Goal: Task Accomplishment & Management: Manage account settings

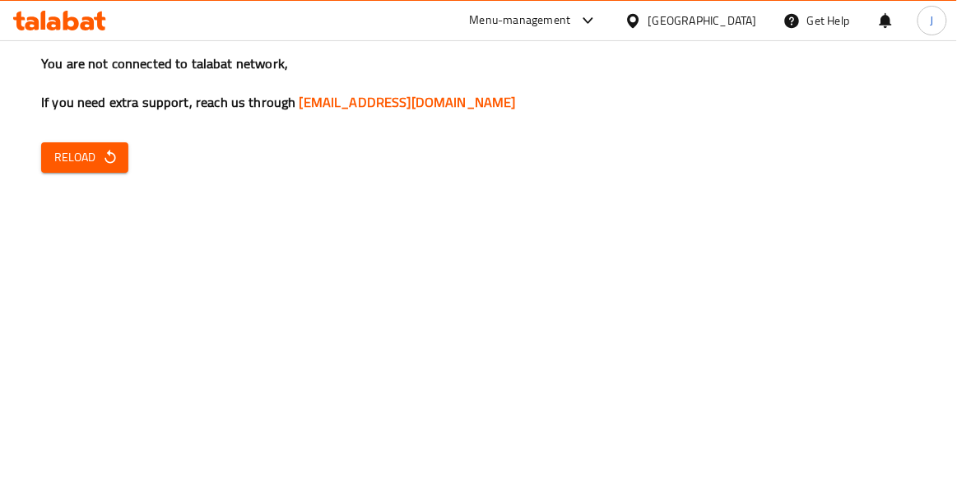
click at [100, 162] on span "Reload" at bounding box center [84, 157] width 61 height 21
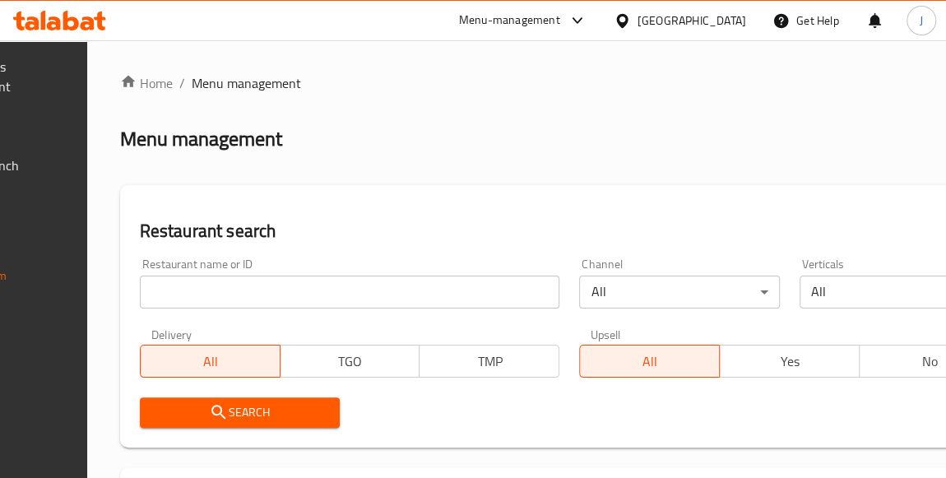
click at [420, 289] on input "search" at bounding box center [350, 292] width 420 height 33
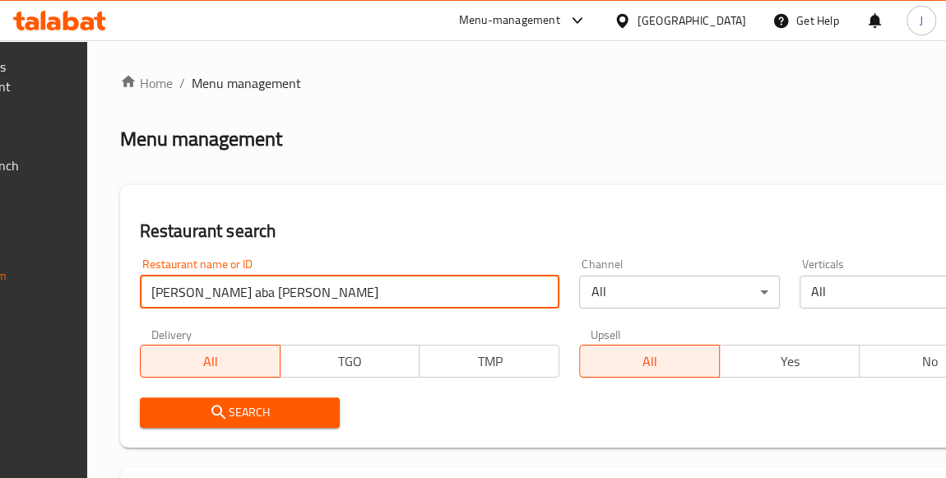
click button "Search" at bounding box center [240, 412] width 200 height 30
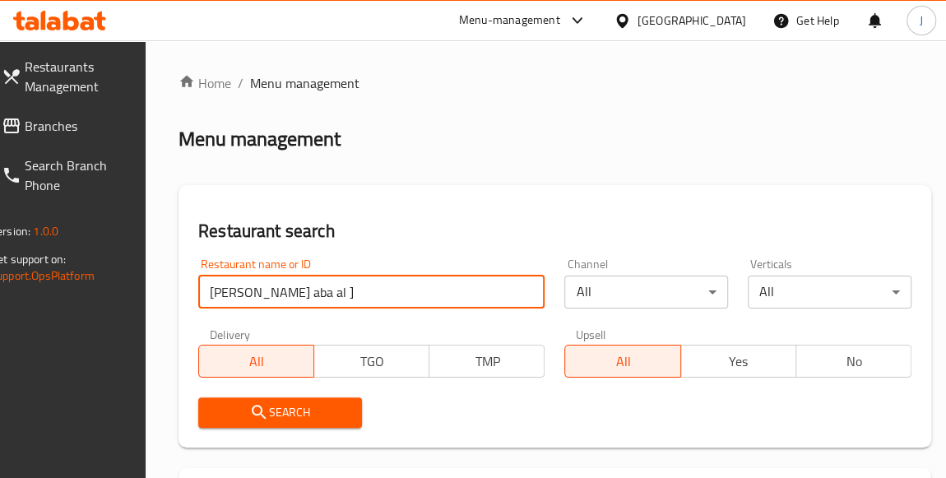
click button "Search" at bounding box center [280, 412] width 164 height 30
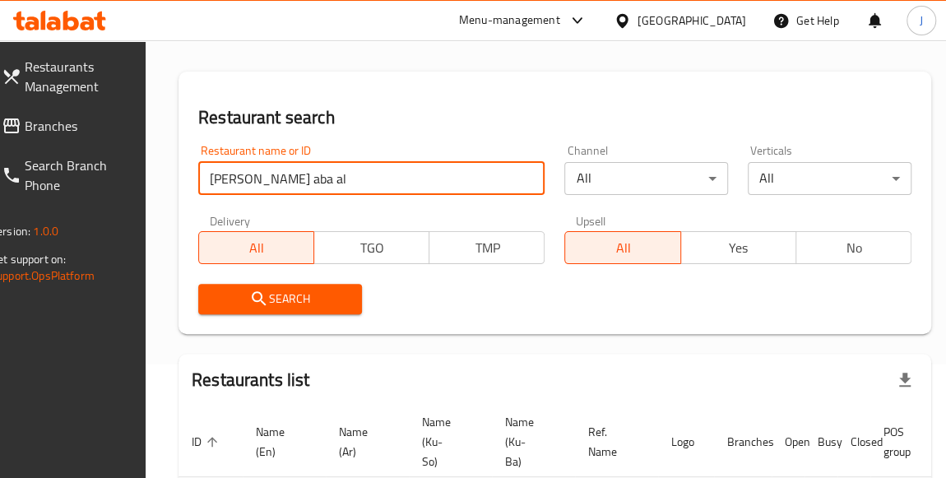
scroll to position [243, 0]
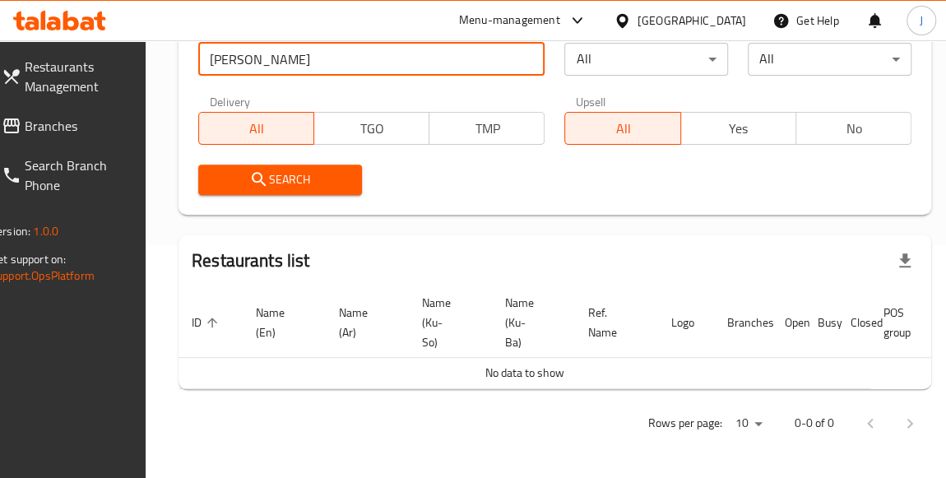
type input "barakat abu"
click button "Search" at bounding box center [280, 180] width 164 height 30
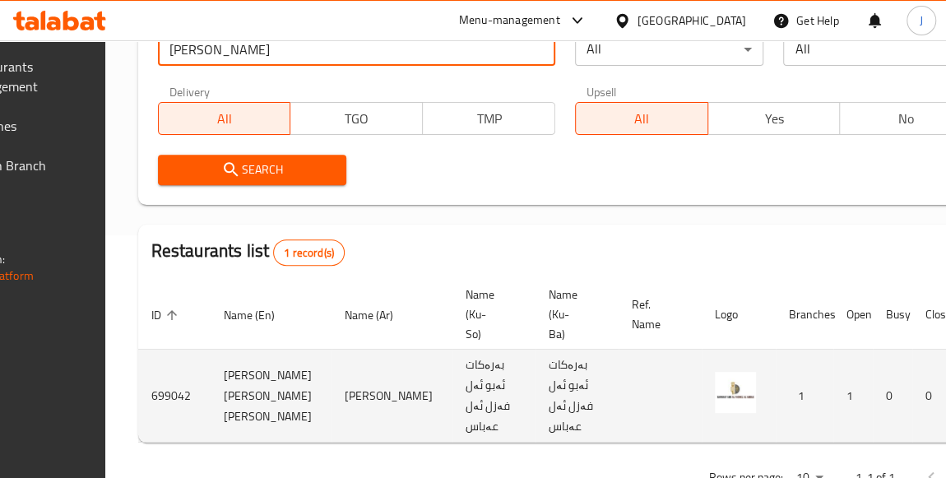
scroll to position [0, 240]
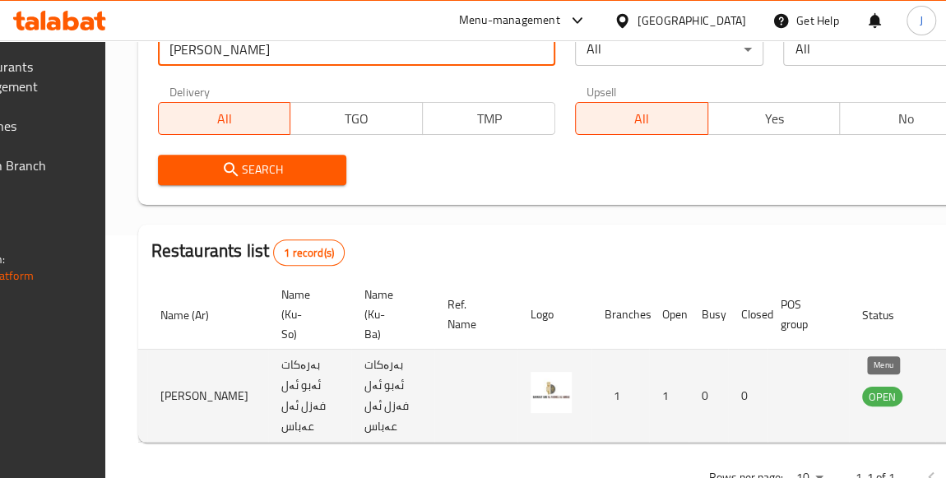
click at [945, 397] on icon "enhanced table" at bounding box center [962, 396] width 6 height 7
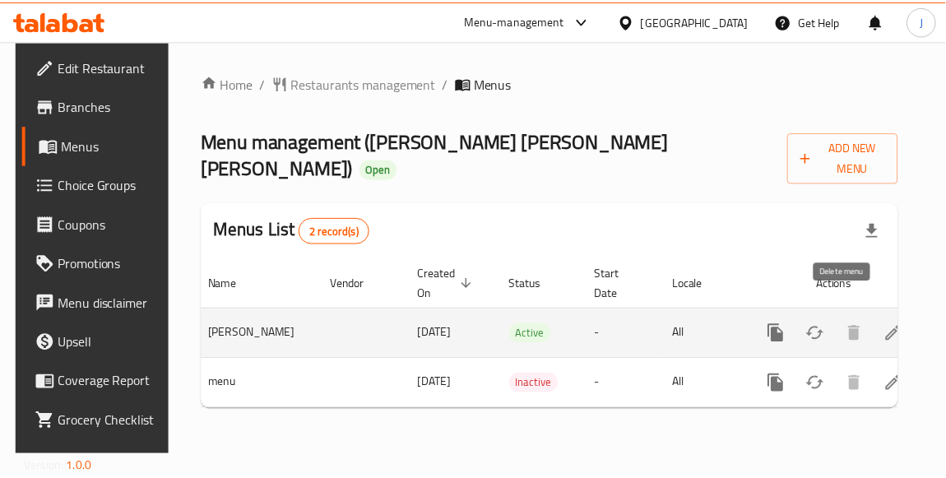
scroll to position [0, 85]
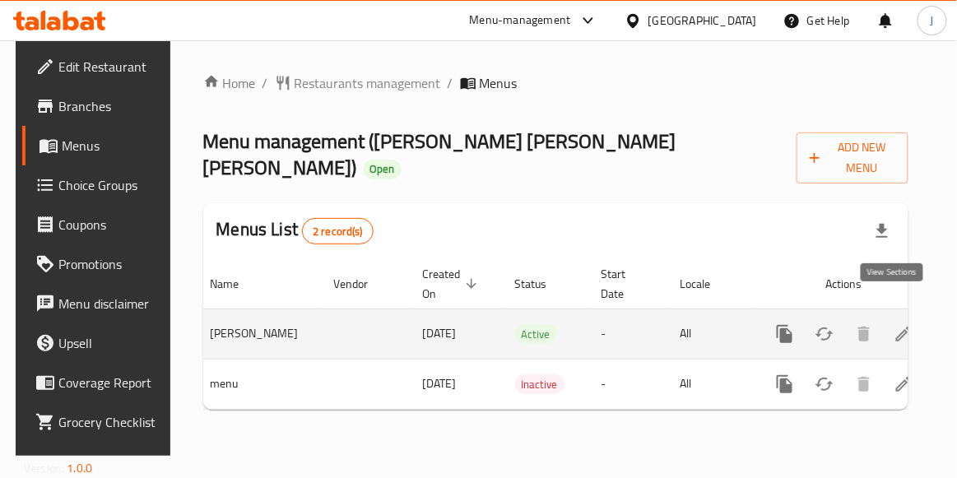
click at [896, 327] on icon "enhanced table" at bounding box center [903, 334] width 15 height 15
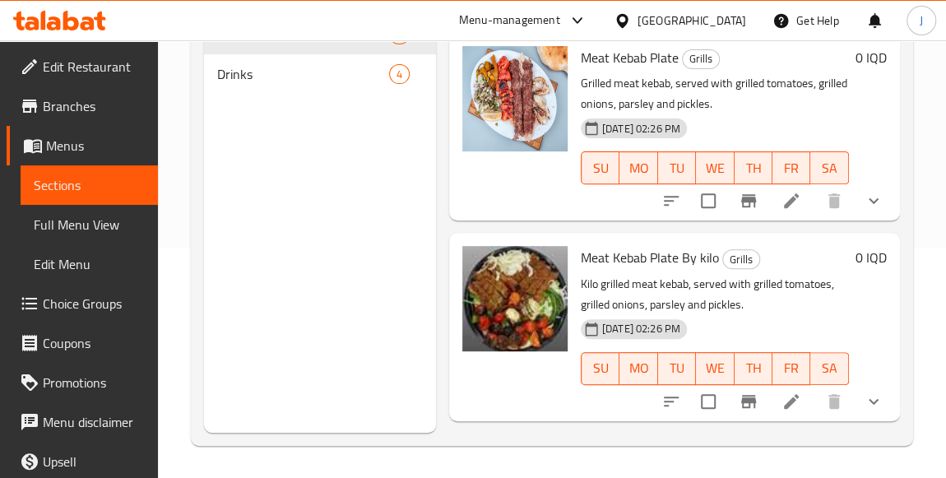
click at [95, 71] on span "Edit Restaurant" at bounding box center [94, 67] width 102 height 20
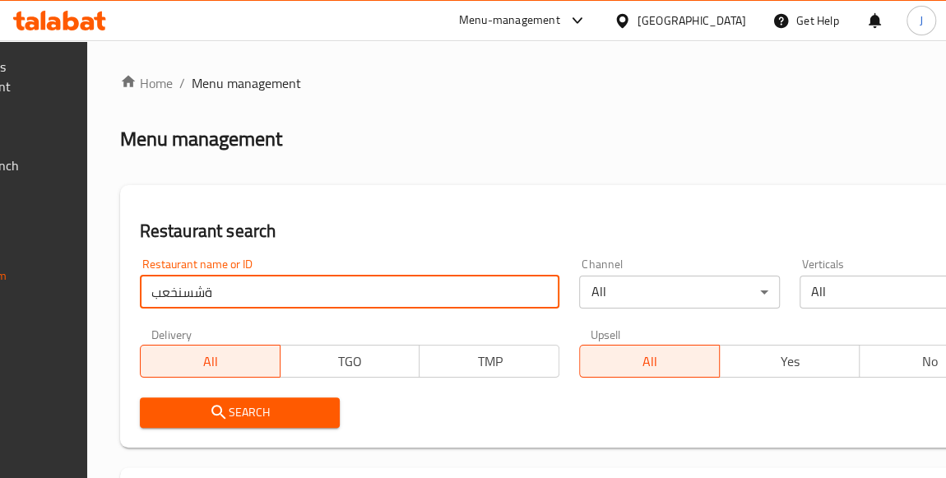
type input "ةشسنخعب"
type input "ة"
type input "a"
type input "maskouf abu saeed"
click button "Search" at bounding box center [240, 412] width 200 height 30
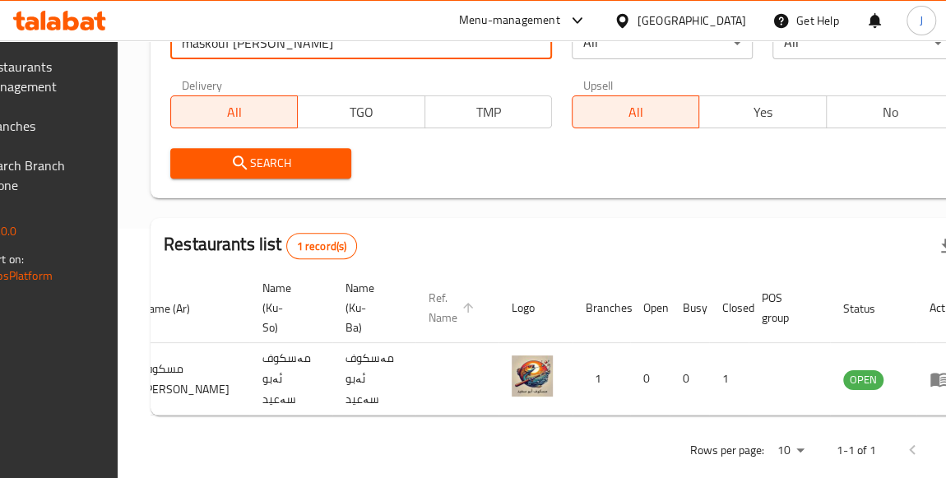
scroll to position [0, 240]
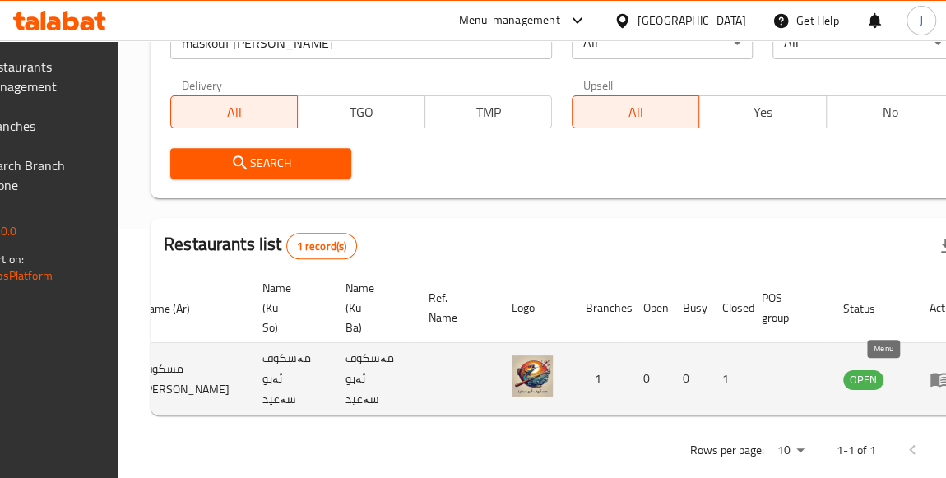
click at [931, 381] on icon "enhanced table" at bounding box center [940, 380] width 18 height 14
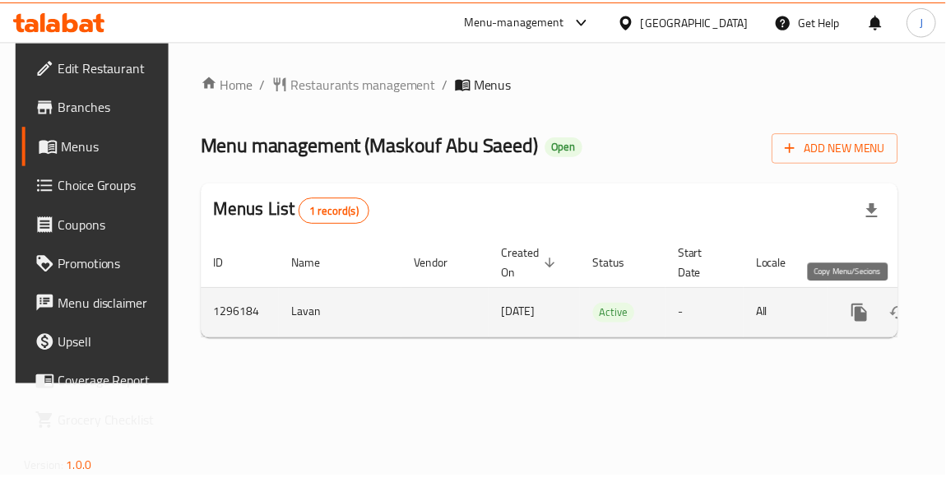
scroll to position [0, 85]
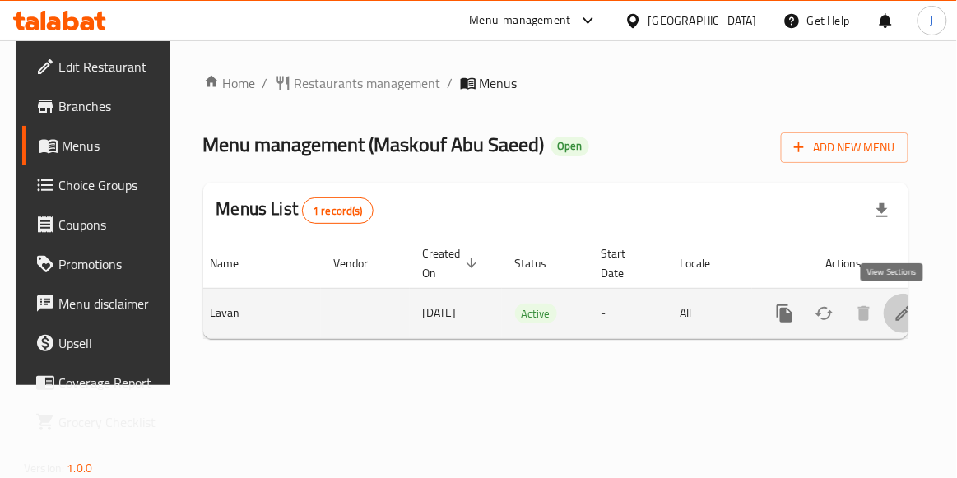
click at [896, 313] on icon "enhanced table" at bounding box center [903, 313] width 15 height 15
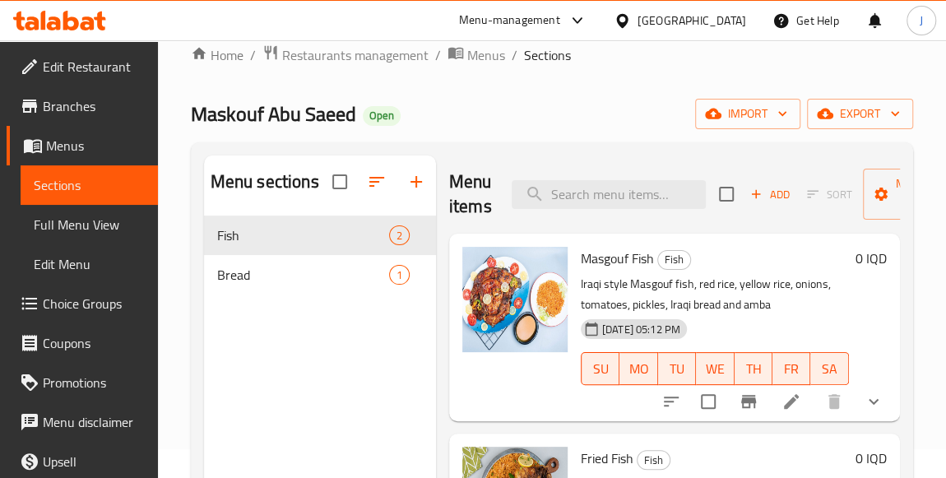
scroll to position [20, 0]
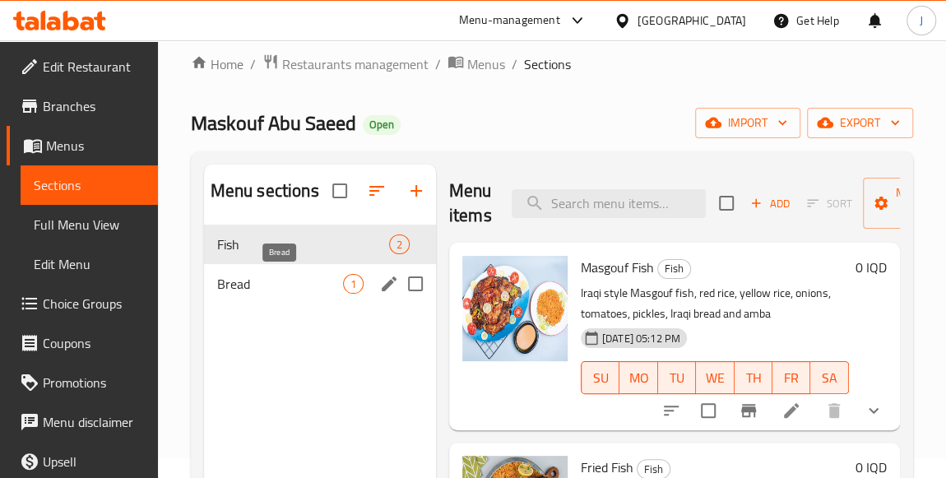
click at [309, 292] on span "Bread" at bounding box center [280, 284] width 126 height 20
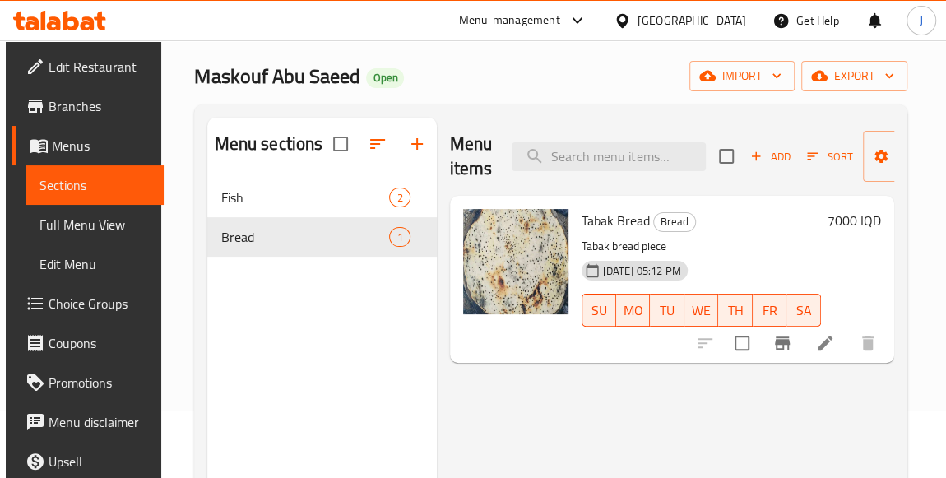
scroll to position [69, 0]
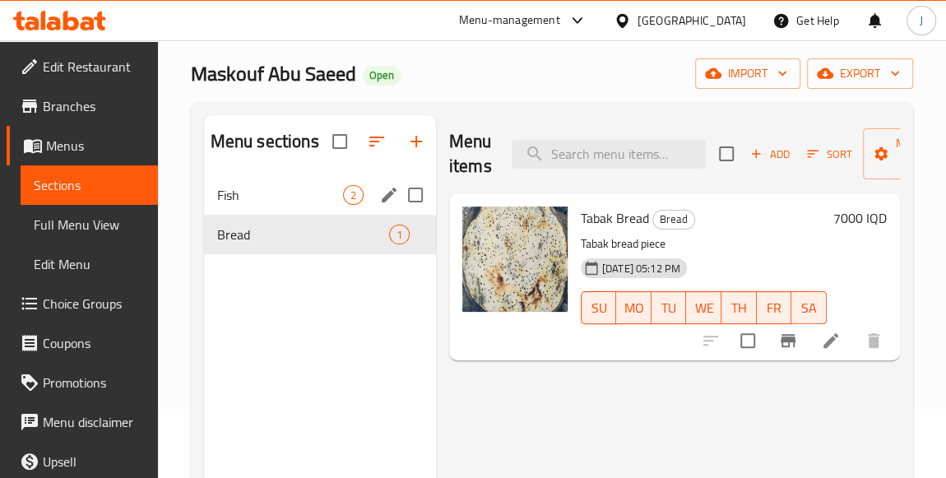
click at [271, 208] on div "Fish 2" at bounding box center [320, 194] width 232 height 39
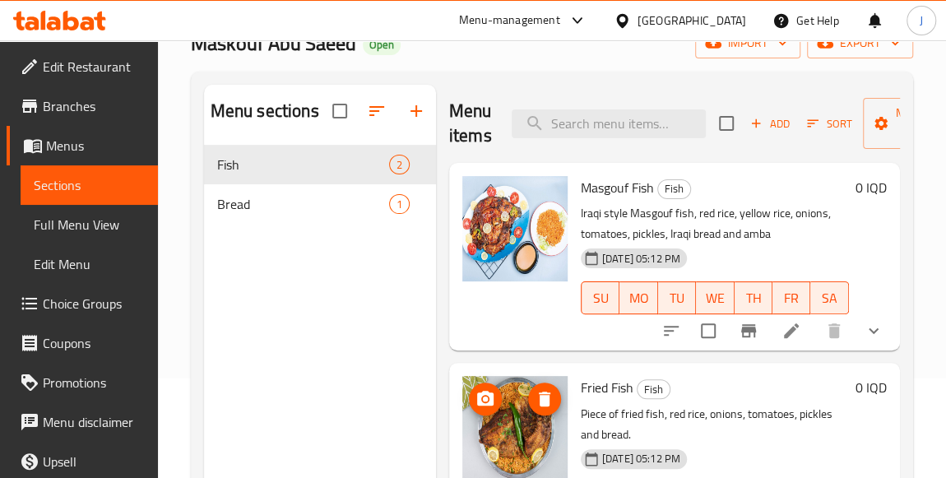
scroll to position [98, 0]
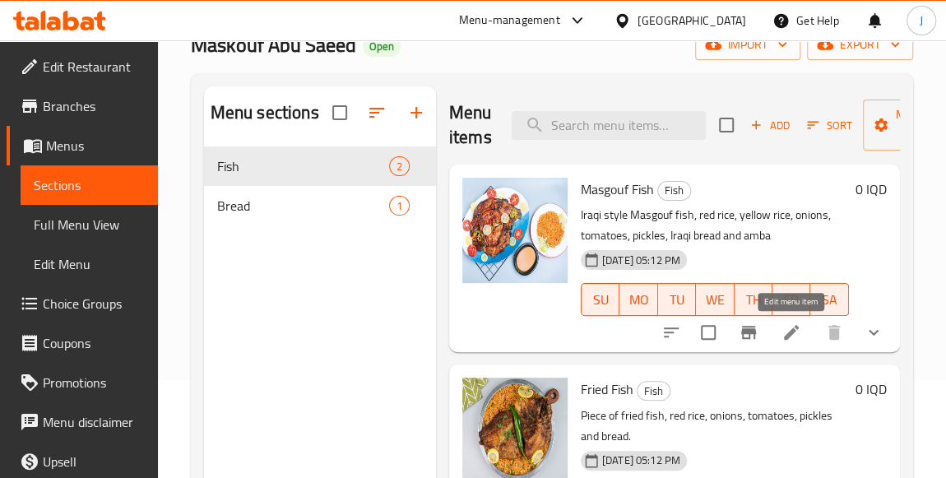
click at [792, 334] on icon at bounding box center [792, 333] width 20 height 20
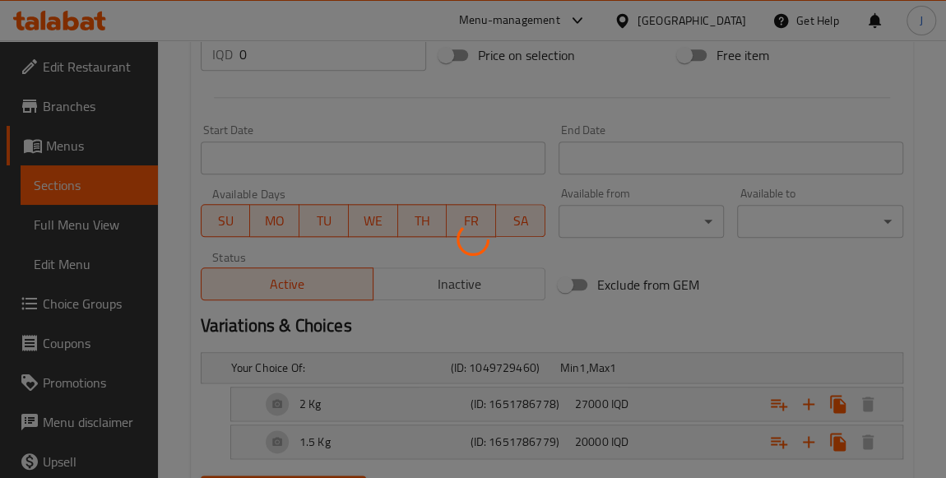
scroll to position [911, 0]
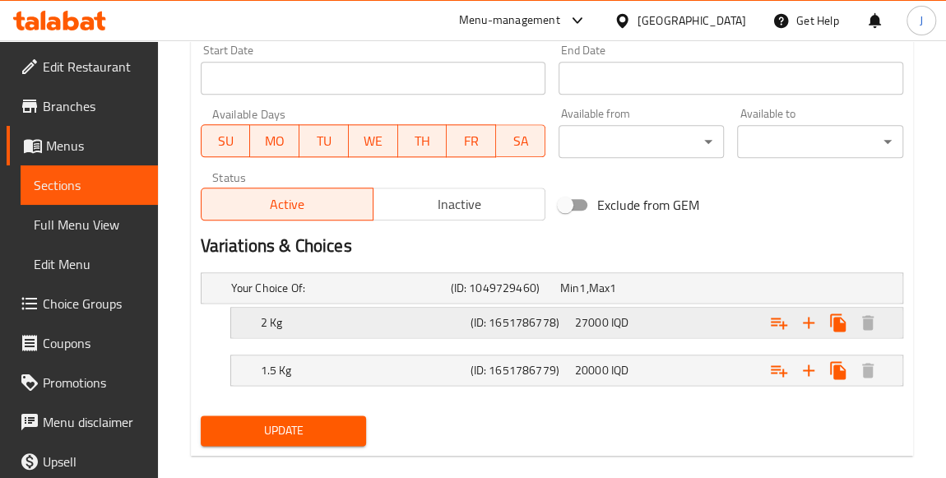
click at [589, 321] on span "27000" at bounding box center [592, 322] width 34 height 21
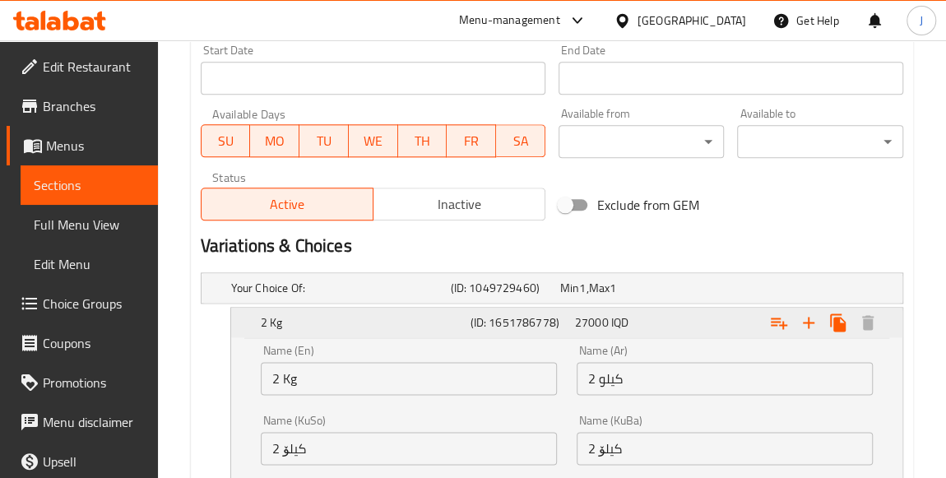
click at [589, 321] on span "27000" at bounding box center [592, 322] width 34 height 21
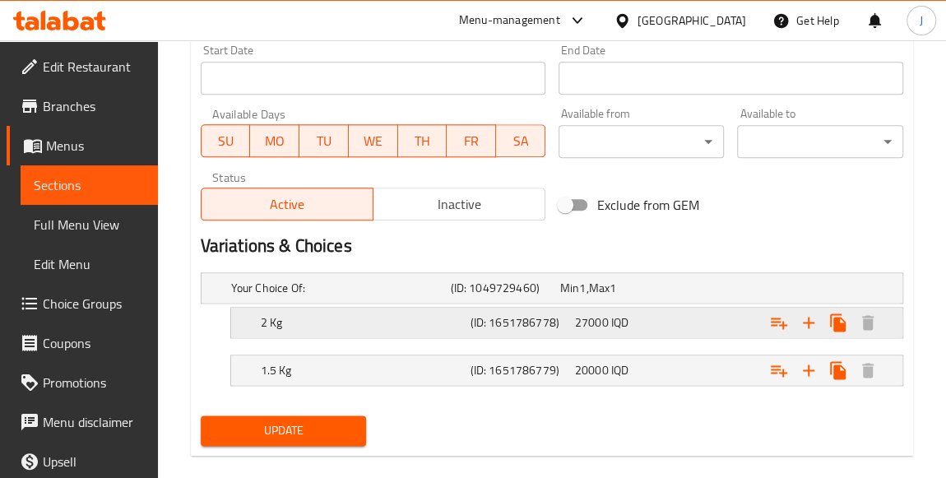
click at [589, 321] on span "27000" at bounding box center [592, 322] width 34 height 21
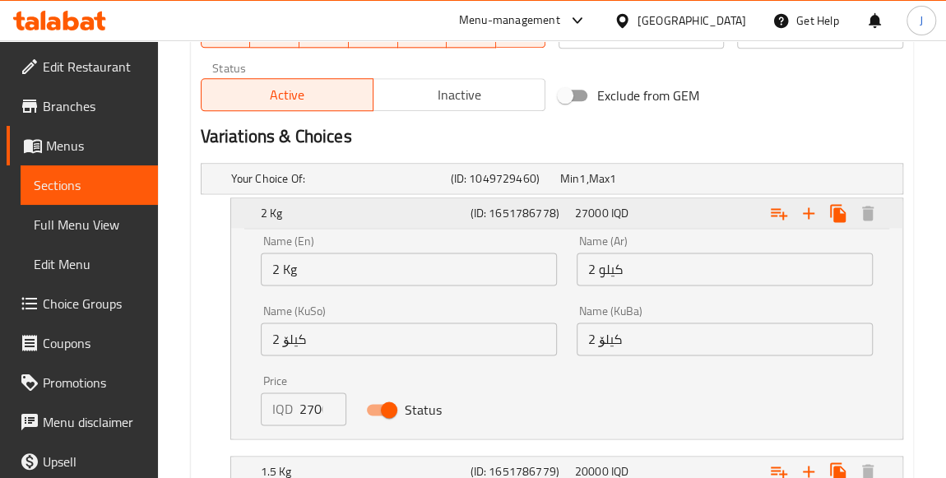
scroll to position [1025, 0]
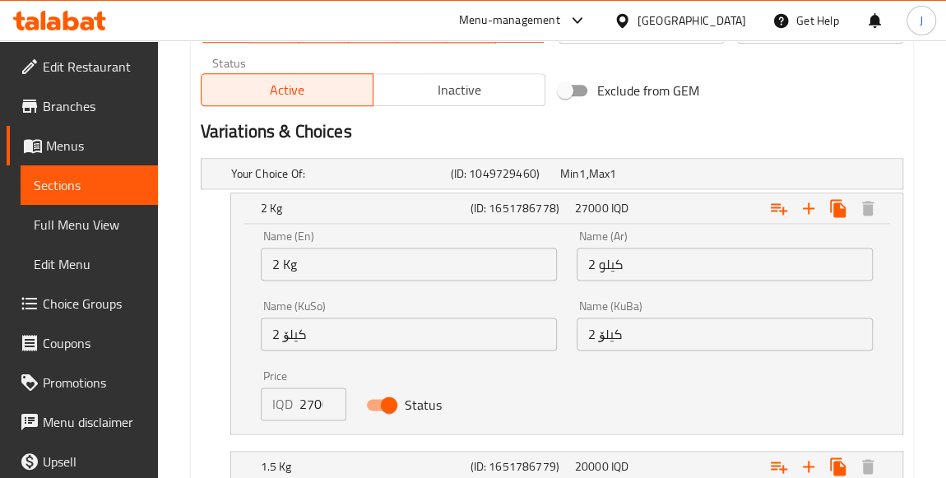
click at [313, 401] on input "27000" at bounding box center [322, 404] width 47 height 33
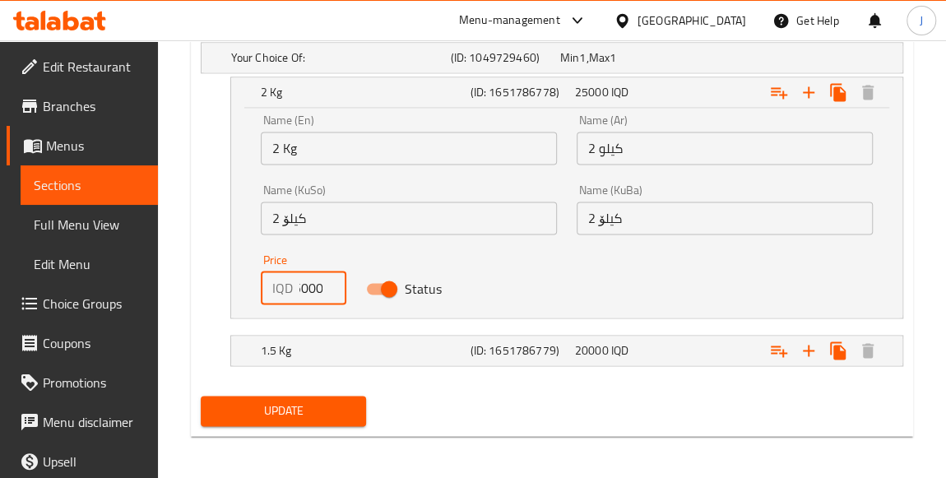
type input "25000"
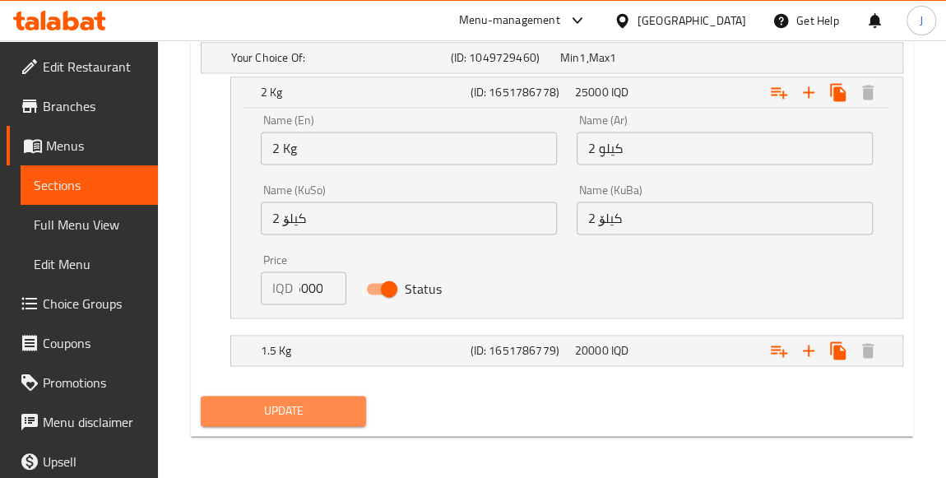
scroll to position [0, 0]
click at [334, 406] on span "Update" at bounding box center [284, 411] width 140 height 21
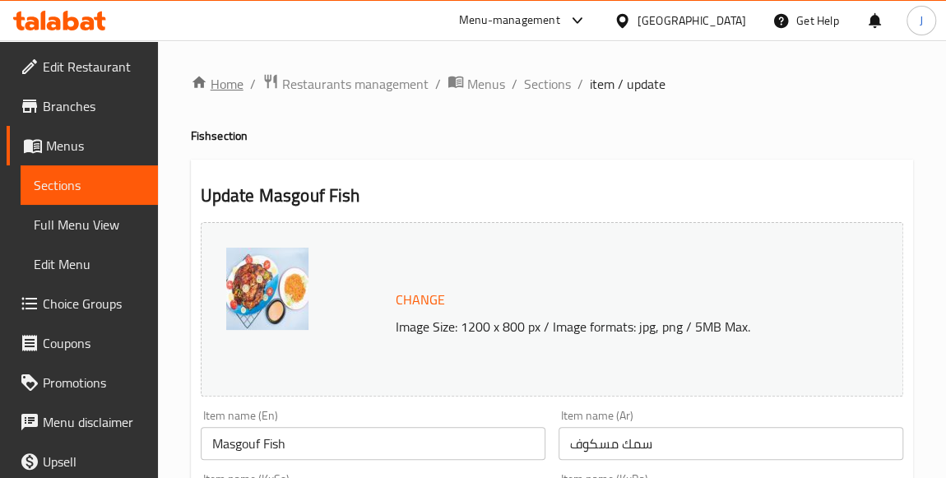
click at [239, 81] on link "Home" at bounding box center [217, 84] width 53 height 20
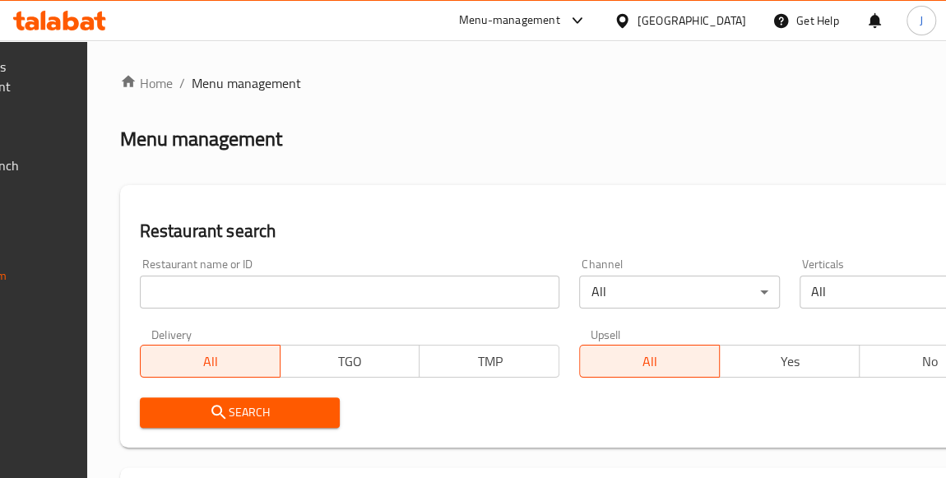
click at [244, 288] on input "search" at bounding box center [350, 292] width 420 height 33
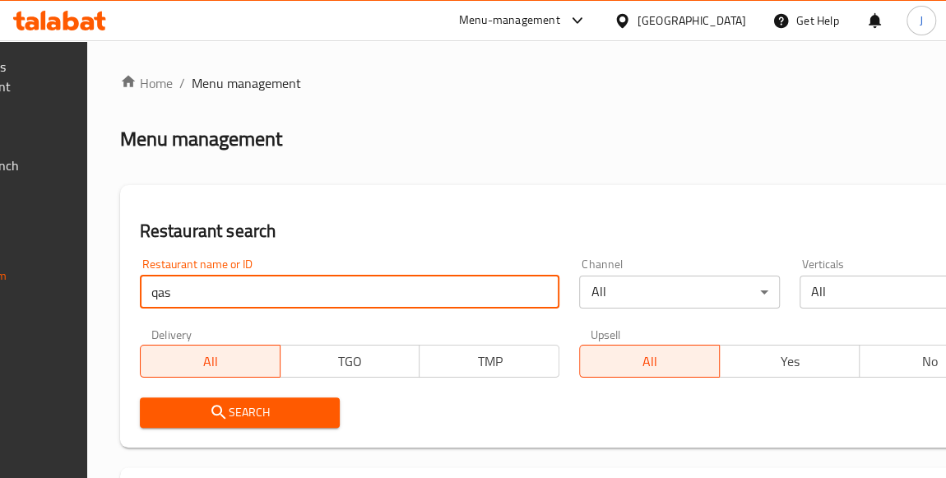
type input "qasr al mandi"
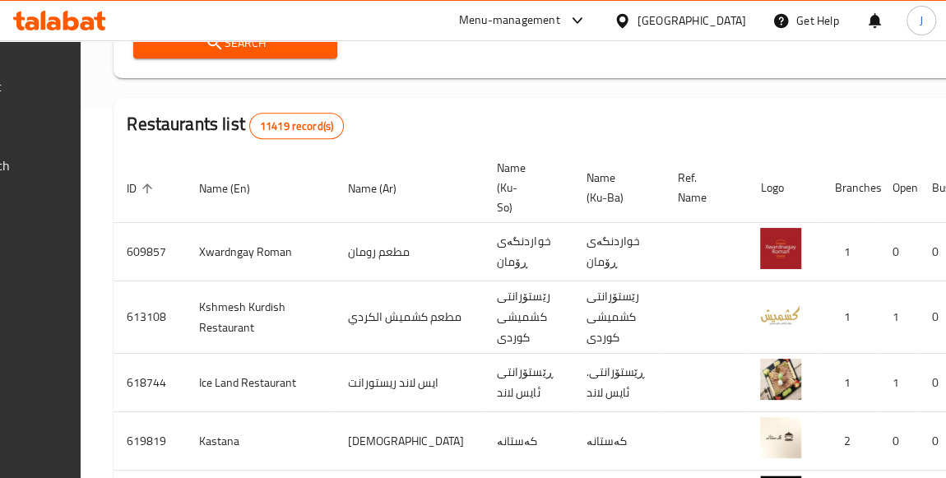
scroll to position [215, 0]
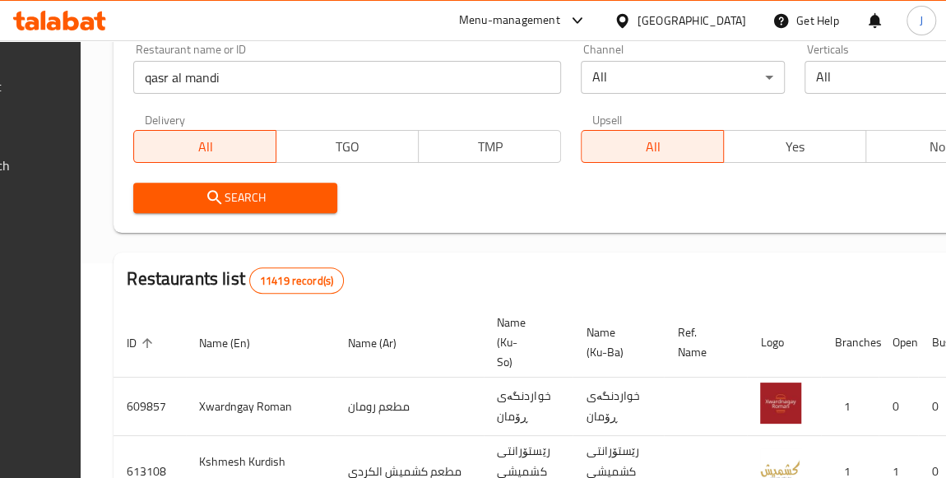
click at [318, 196] on span "Search" at bounding box center [235, 198] width 178 height 21
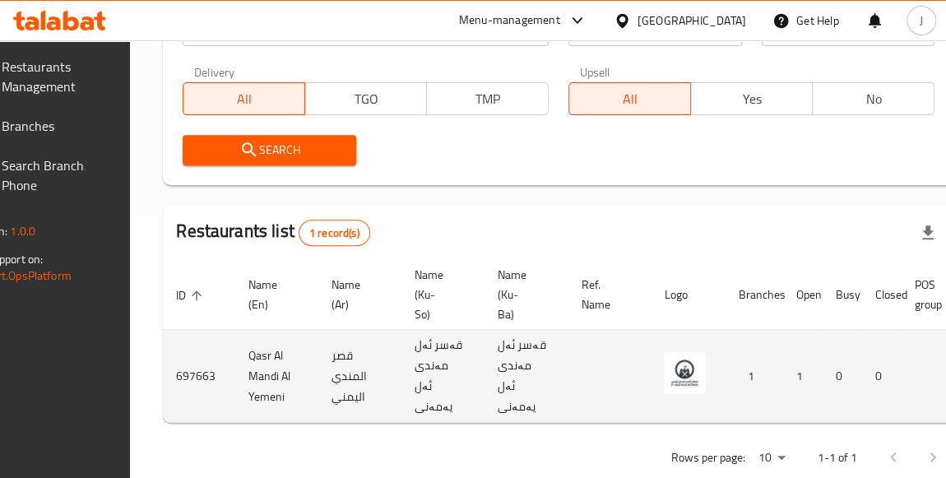
scroll to position [0, 240]
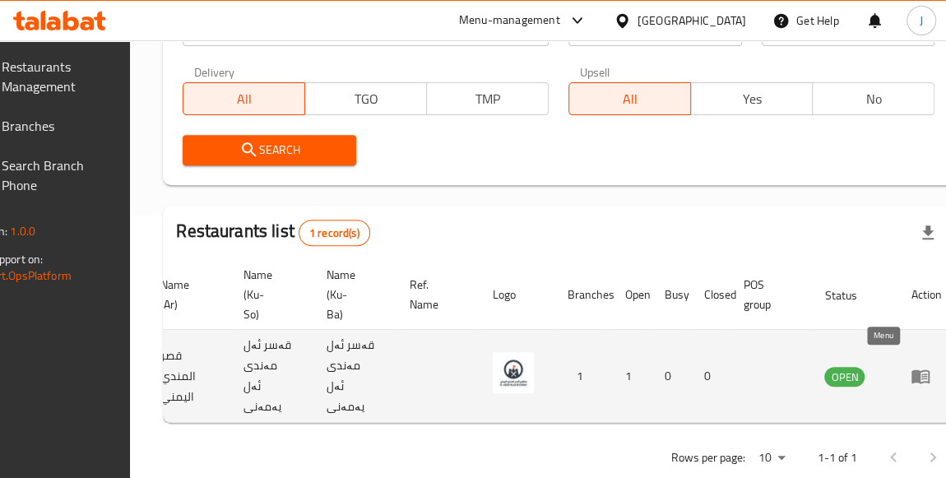
click at [912, 370] on icon "enhanced table" at bounding box center [921, 377] width 18 height 14
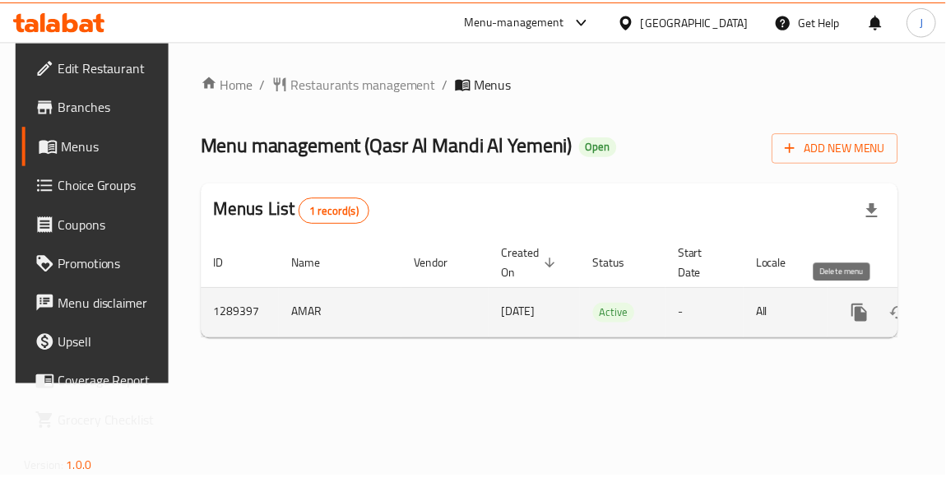
scroll to position [0, 85]
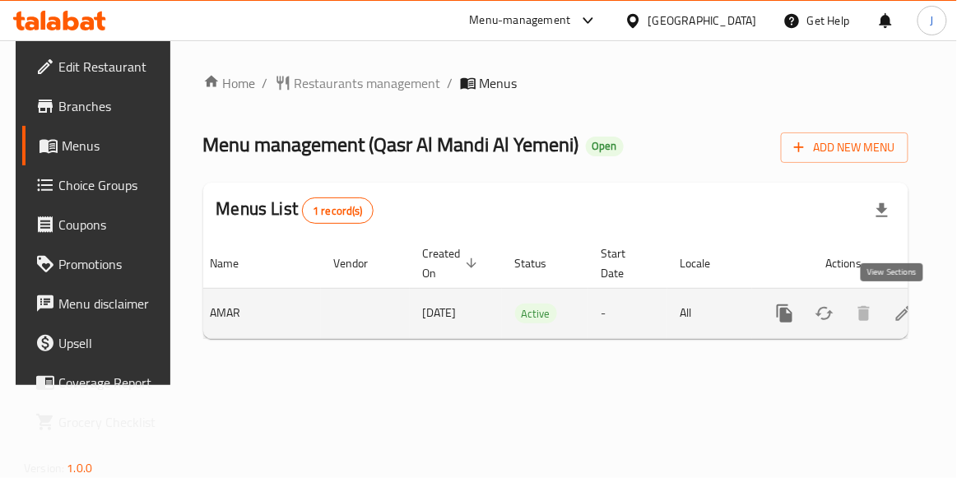
click at [894, 315] on icon "enhanced table" at bounding box center [904, 314] width 20 height 20
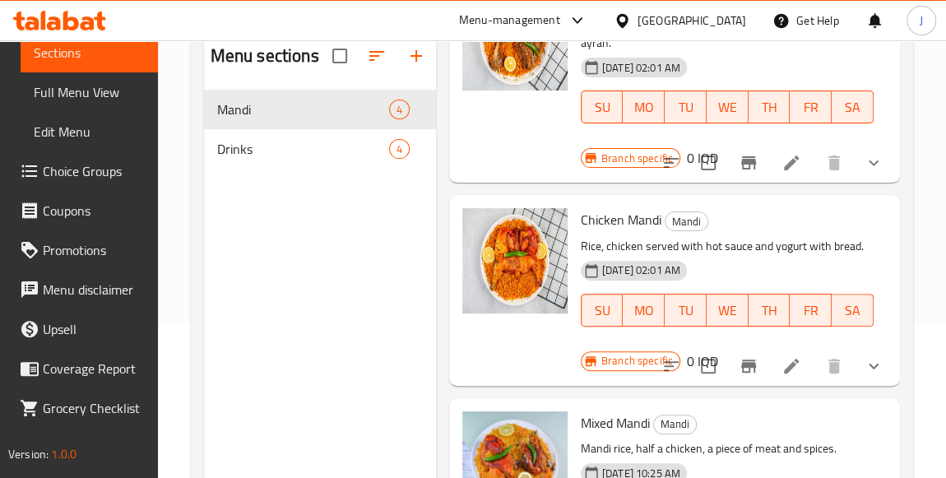
scroll to position [142, 0]
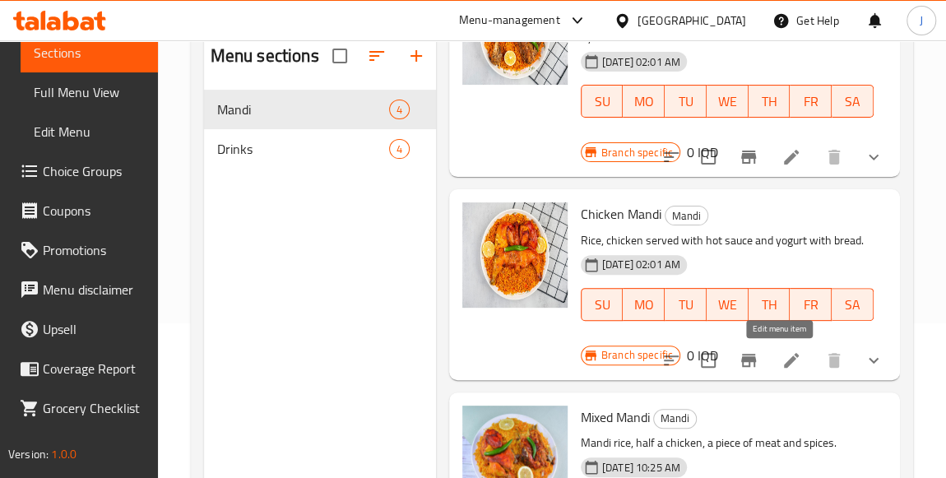
click at [782, 361] on icon at bounding box center [792, 361] width 20 height 20
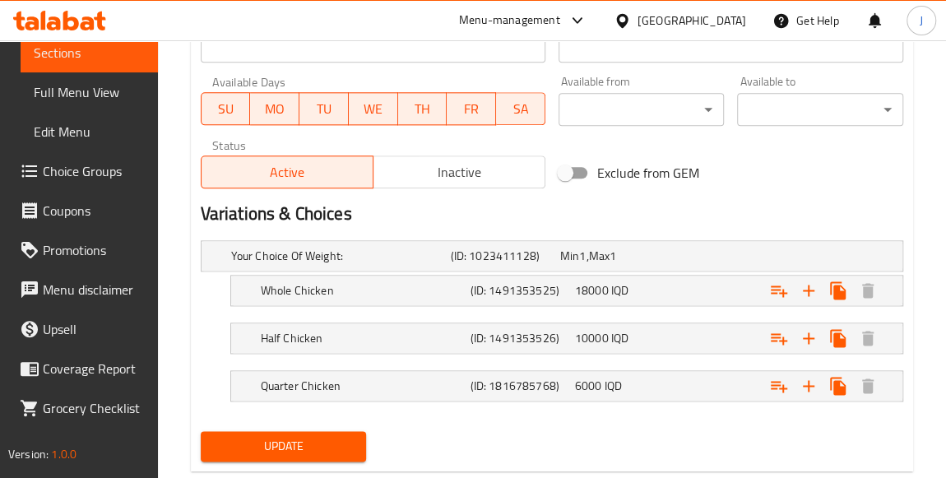
scroll to position [978, 0]
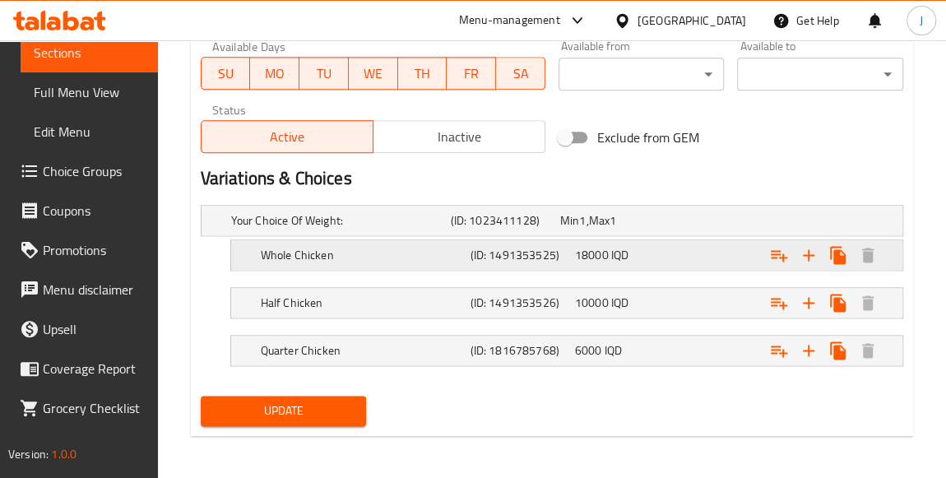
click at [597, 257] on span "18000" at bounding box center [592, 254] width 34 height 21
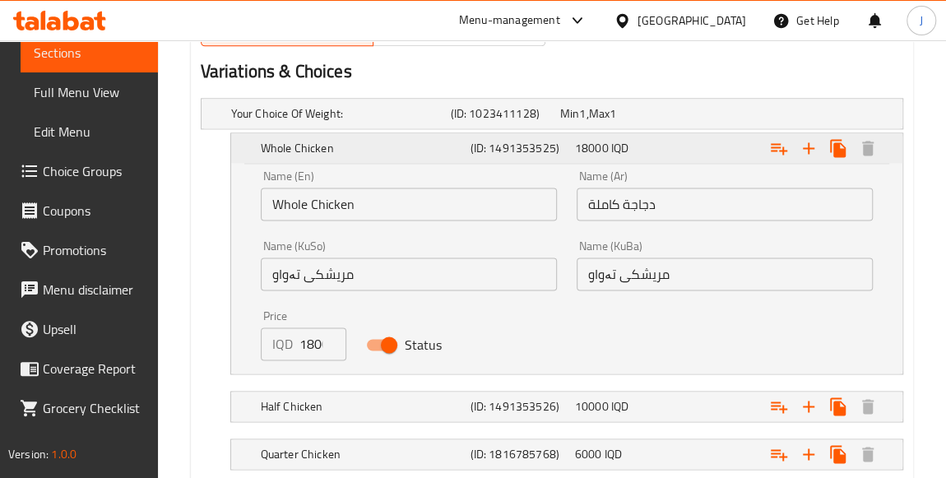
scroll to position [1085, 0]
click at [308, 347] on input "18000" at bounding box center [322, 343] width 47 height 33
type input "20000"
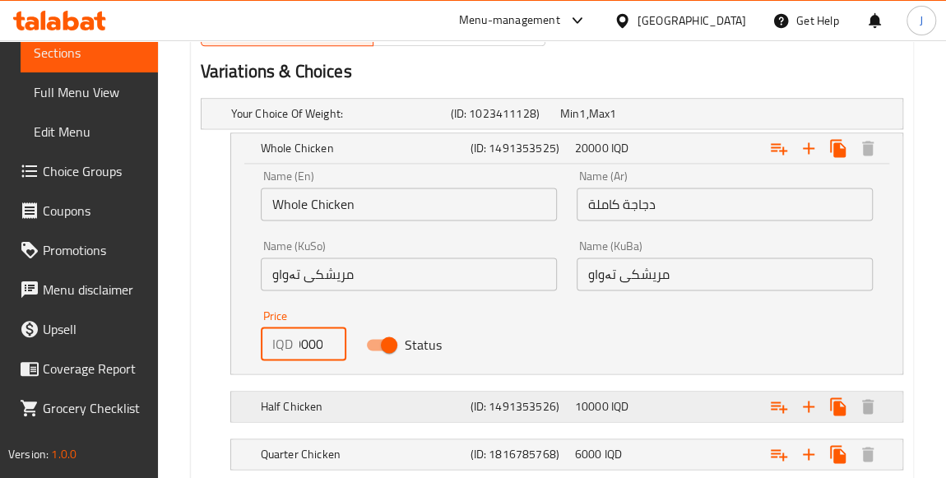
scroll to position [0, 0]
click at [608, 409] on div "10000 IQD" at bounding box center [624, 406] width 98 height 16
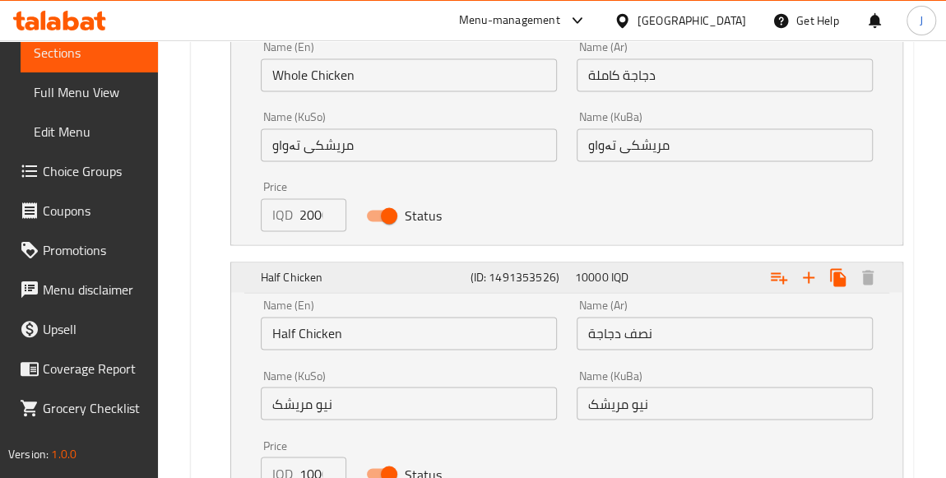
scroll to position [1228, 0]
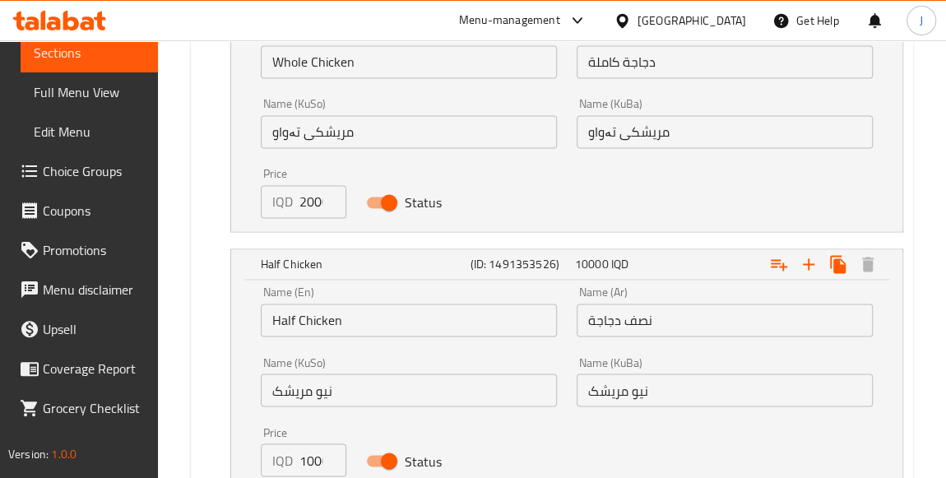
click at [313, 446] on input "10000" at bounding box center [322, 459] width 47 height 33
type input "11000"
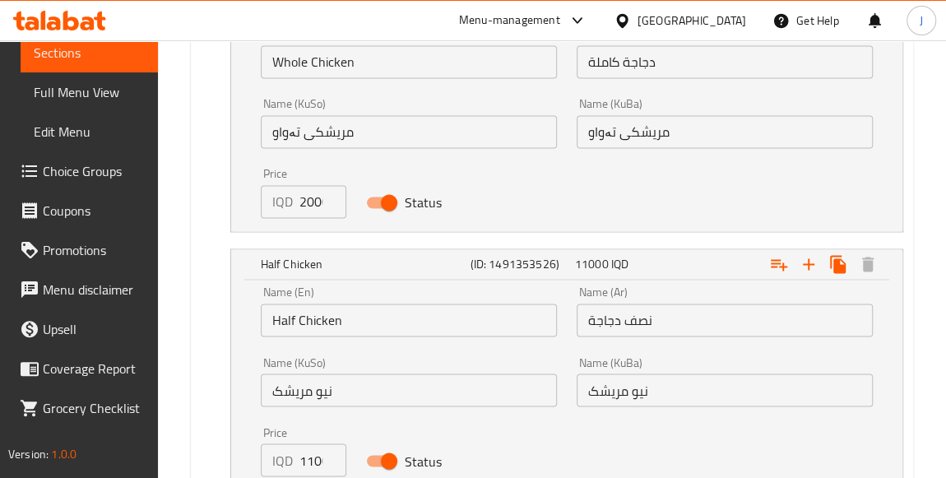
click at [652, 188] on div "Name (En) Whole Chicken Name (En) Name (Ar) دجاجة كاملة Name (Ar) Name (KuSo) م…" at bounding box center [567, 123] width 632 height 210
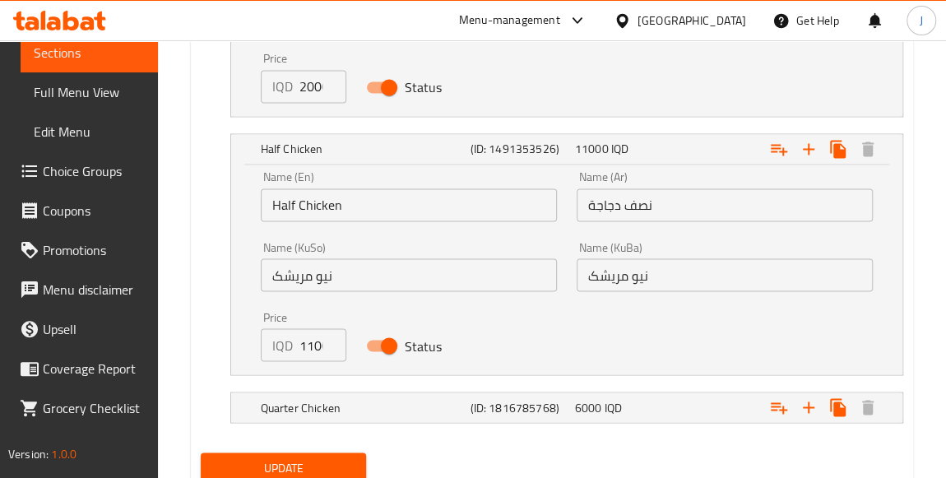
scroll to position [1400, 0]
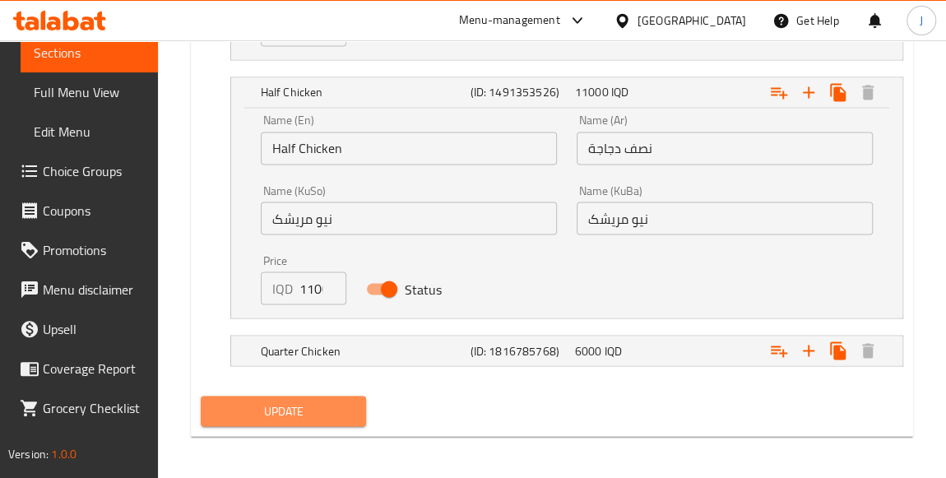
click at [316, 402] on span "Update" at bounding box center [284, 411] width 140 height 21
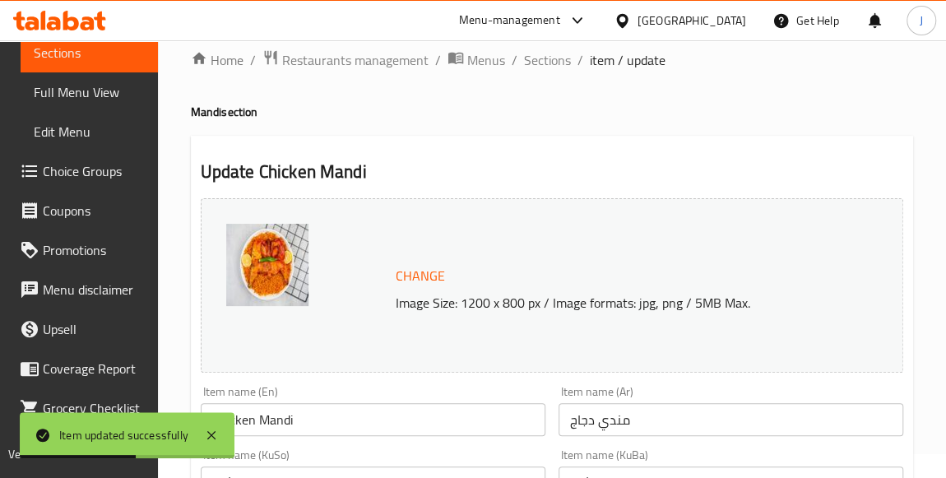
scroll to position [0, 0]
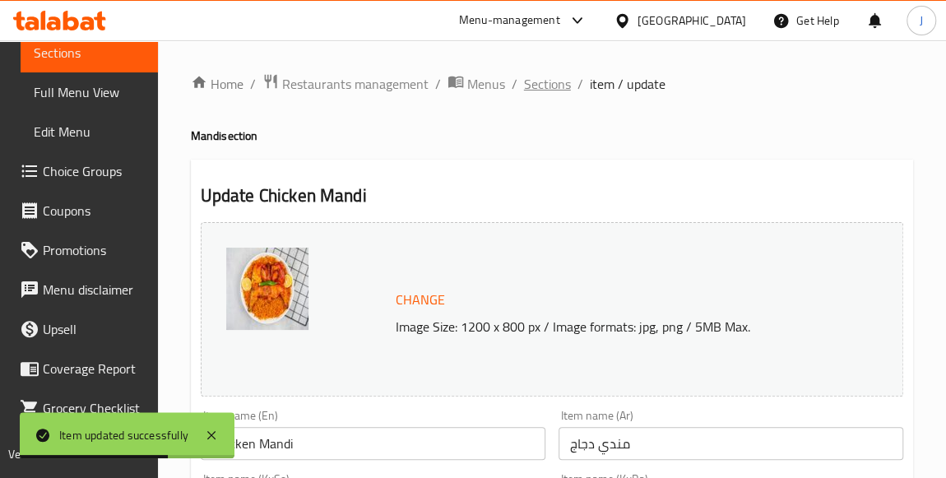
click at [556, 92] on span "Sections" at bounding box center [547, 84] width 47 height 20
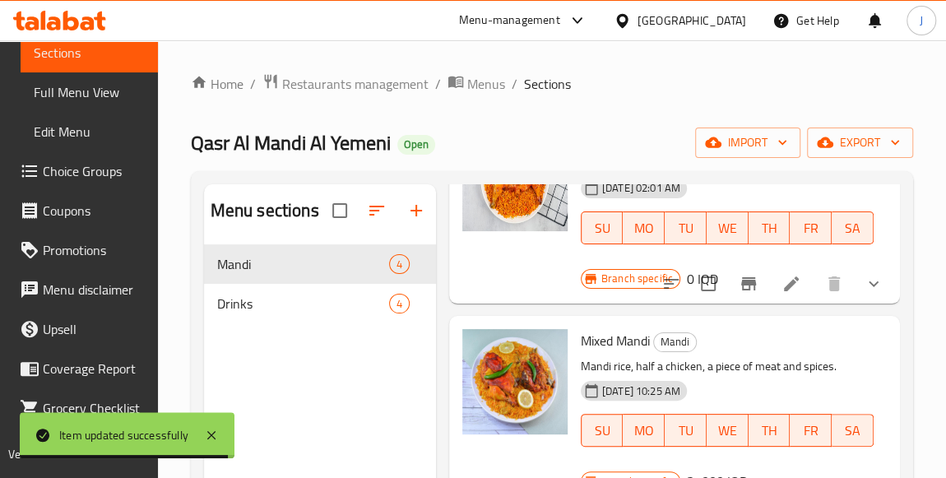
scroll to position [430, 0]
